Goal: Task Accomplishment & Management: Manage account settings

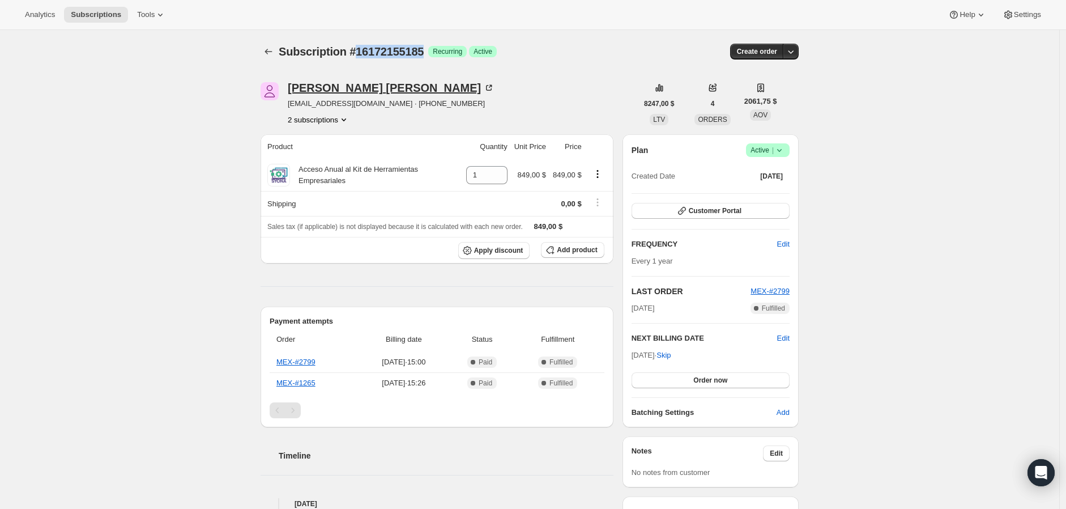
click at [484, 85] on div "[PERSON_NAME] [PERSON_NAME]" at bounding box center [391, 87] width 207 height 11
click at [303, 363] on link "MEX-#2799" at bounding box center [295, 361] width 39 height 8
click at [313, 382] on link "MEX-#1265" at bounding box center [295, 382] width 39 height 8
click at [785, 149] on icon at bounding box center [779, 149] width 11 height 11
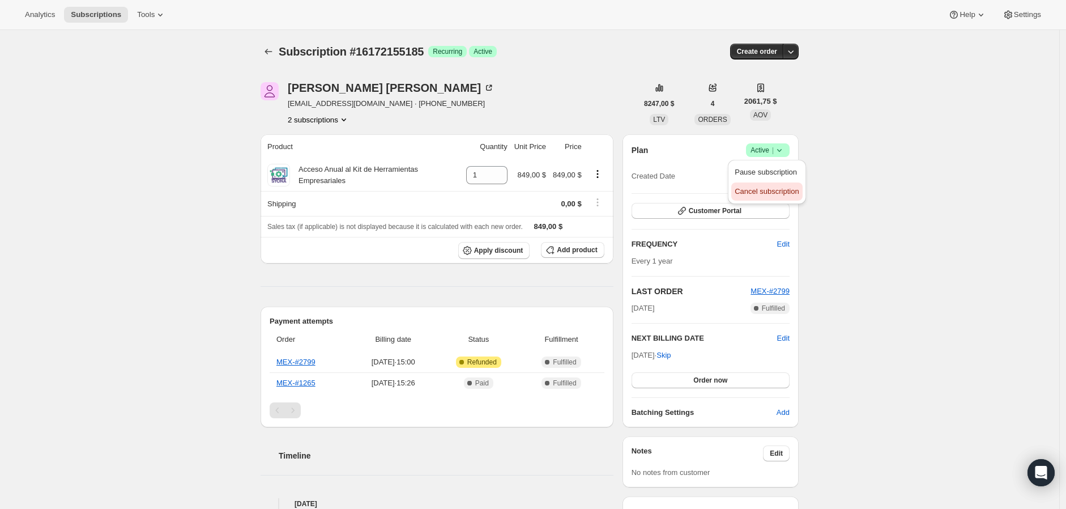
click at [784, 191] on span "Cancel subscription" at bounding box center [767, 191] width 64 height 8
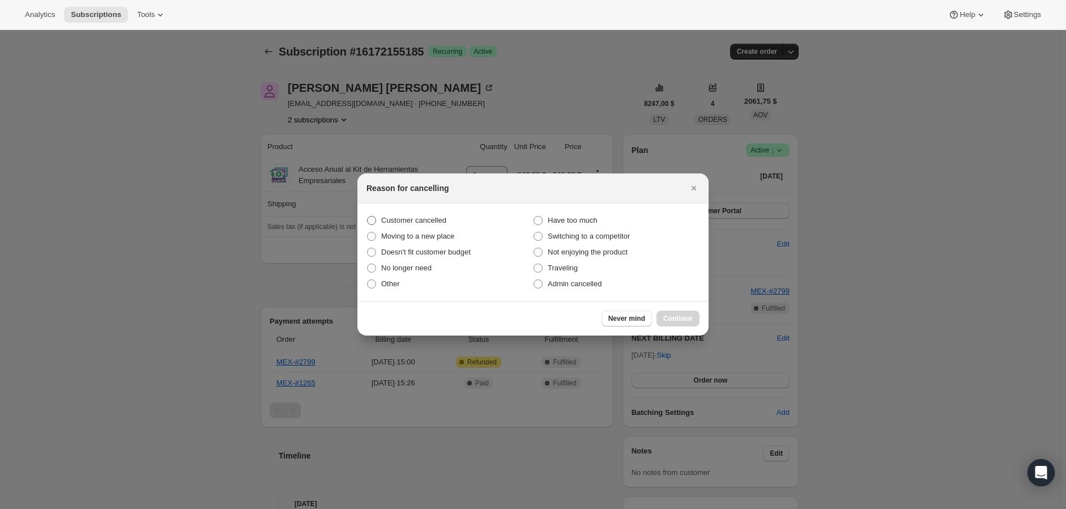
click at [382, 220] on span "Customer cancelled" at bounding box center [413, 220] width 65 height 8
click at [368, 216] on input "Customer cancelled" at bounding box center [367, 216] width 1 height 1
radio input "true"
click at [688, 318] on span "Continue" at bounding box center [677, 318] width 29 height 9
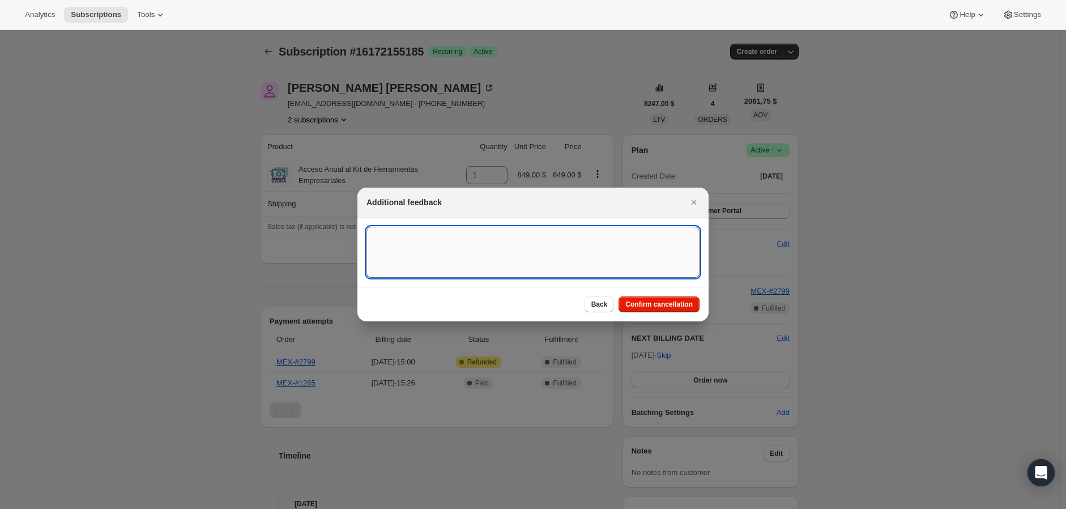
click at [587, 251] on textarea ":rbj:" at bounding box center [532, 252] width 333 height 51
click at [582, 235] on textarea "To enrich screen reader interactions, please activate Accessibility in Grammarl…" at bounding box center [532, 252] width 333 height 51
click at [481, 255] on textarea "To enrich screen reader interactions, please activate Accessibility in Grammarl…" at bounding box center [532, 252] width 333 height 51
click at [572, 253] on textarea "To enrich screen reader interactions, please activate Accessibility in Grammarl…" at bounding box center [532, 252] width 333 height 51
click at [526, 237] on textarea "To enrich screen reader interactions, please activate Accessibility in Grammarl…" at bounding box center [532, 252] width 333 height 51
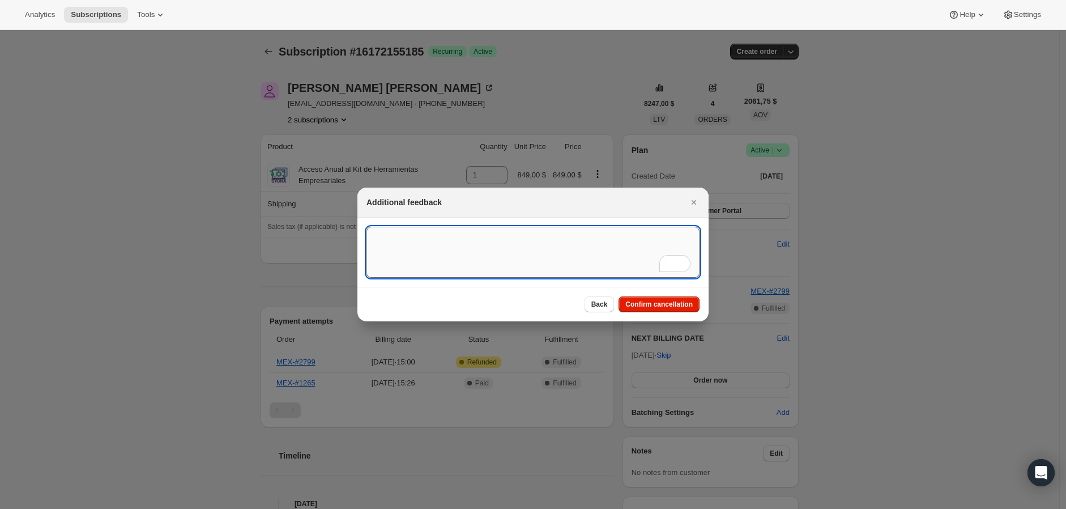
click at [528, 238] on textarea "To enrich screen reader interactions, please activate Accessibility in Grammarl…" at bounding box center [532, 252] width 333 height 51
type textarea "Customer didn´t want to continue with his brand affiliate agreement"
click at [669, 301] on span "Confirm cancellation" at bounding box center [658, 304] width 67 height 9
